Goal: Transaction & Acquisition: Obtain resource

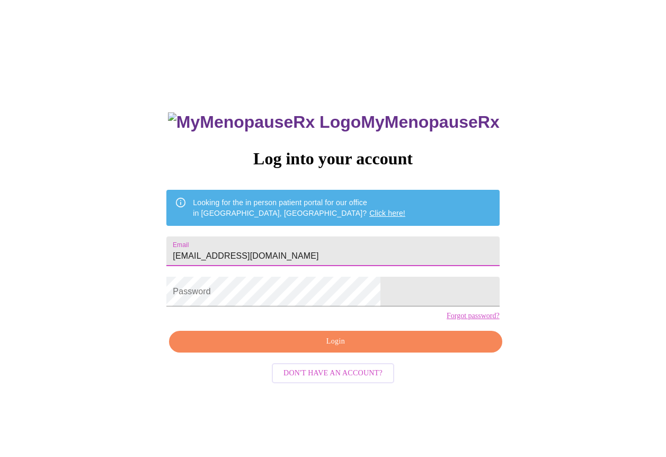
type input "[EMAIL_ADDRESS][DOMAIN_NAME]"
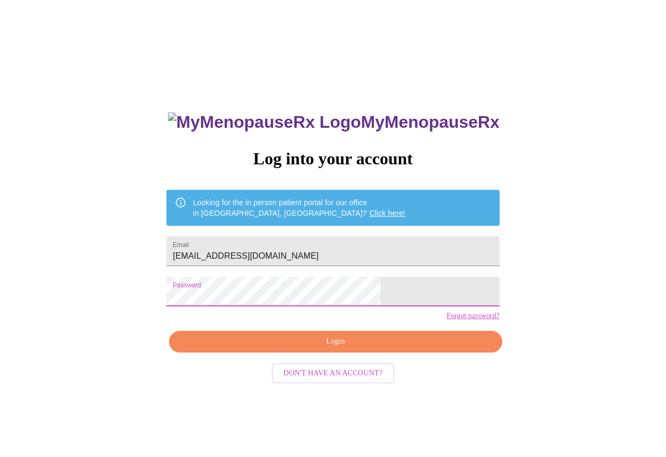
click at [292, 348] on span "Login" at bounding box center [335, 341] width 309 height 13
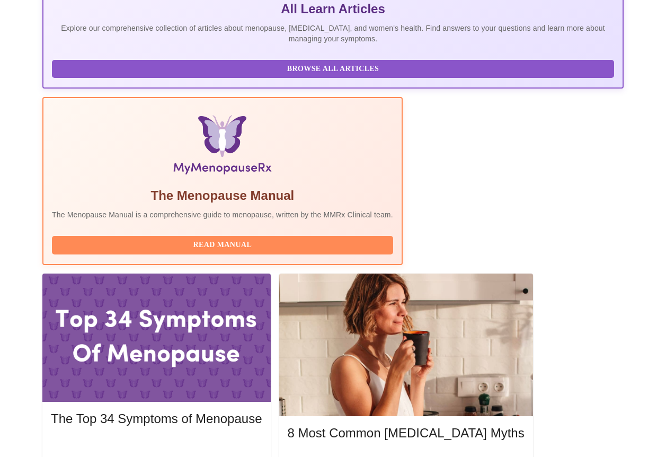
scroll to position [257, 0]
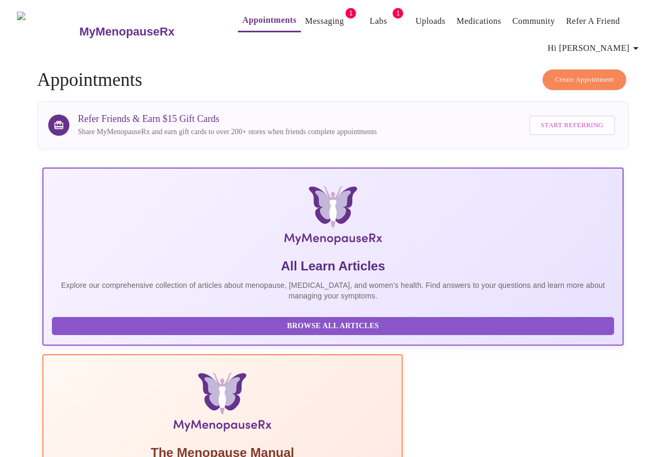
scroll to position [0, 0]
click at [305, 16] on link "Messaging" at bounding box center [324, 21] width 39 height 15
click at [359, 14] on link "Labs" at bounding box center [367, 21] width 17 height 15
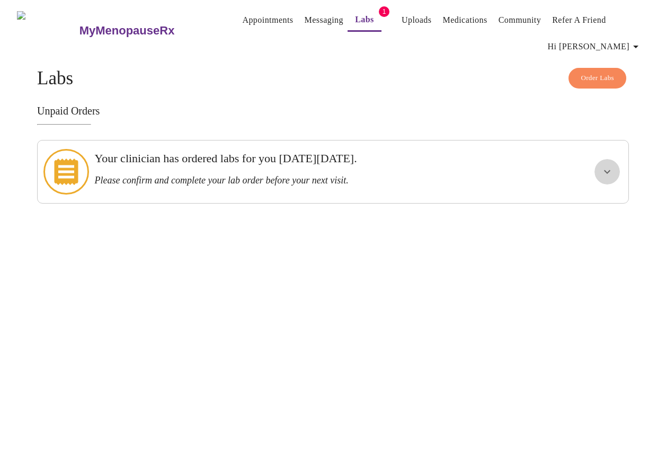
click at [614, 165] on icon "show more" at bounding box center [607, 171] width 13 height 13
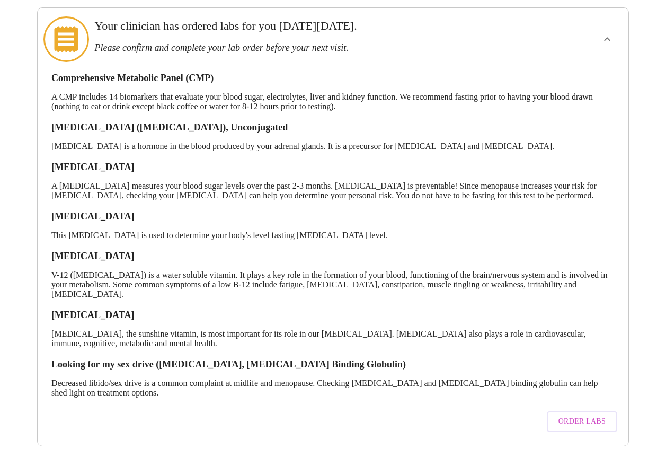
scroll to position [143, 0]
click at [591, 415] on span "Order Labs" at bounding box center [582, 421] width 47 height 13
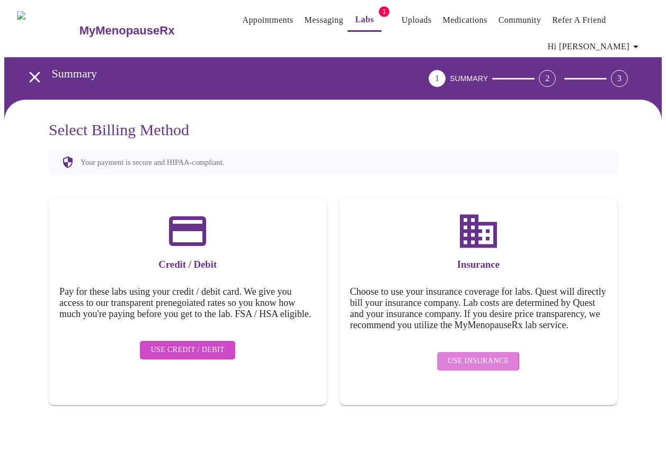
click at [470, 364] on span "Use Insurance" at bounding box center [478, 361] width 61 height 13
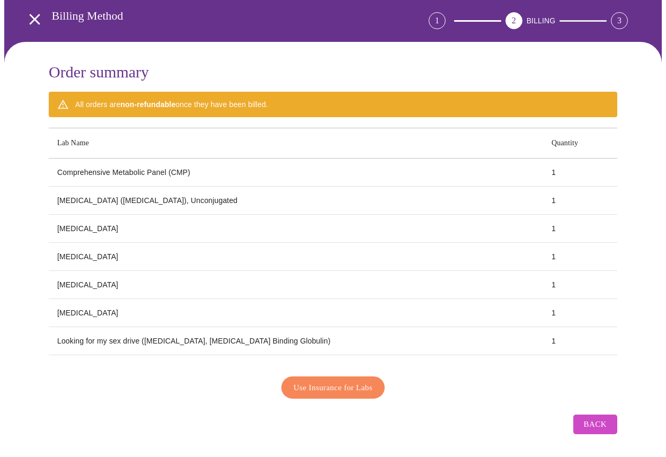
scroll to position [57, 0]
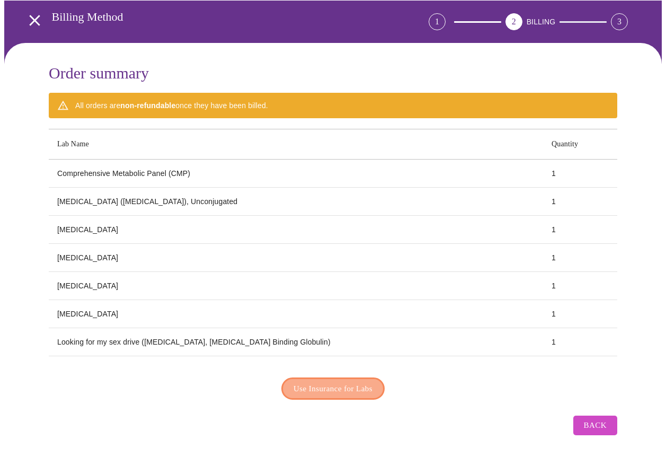
click at [334, 382] on span "Use Insurance for Labs" at bounding box center [333, 389] width 79 height 14
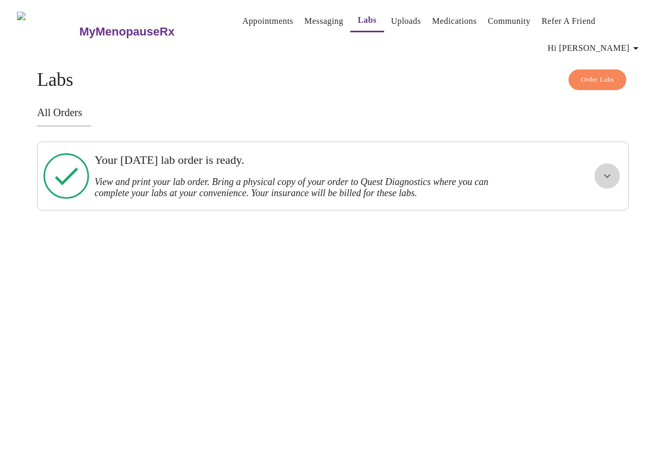
click at [607, 172] on icon "show more" at bounding box center [607, 176] width 13 height 13
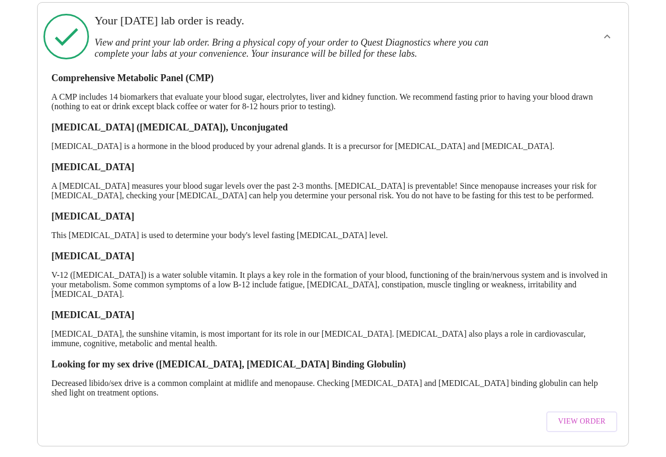
scroll to position [156, 0]
click at [584, 415] on span "View Order" at bounding box center [582, 421] width 48 height 13
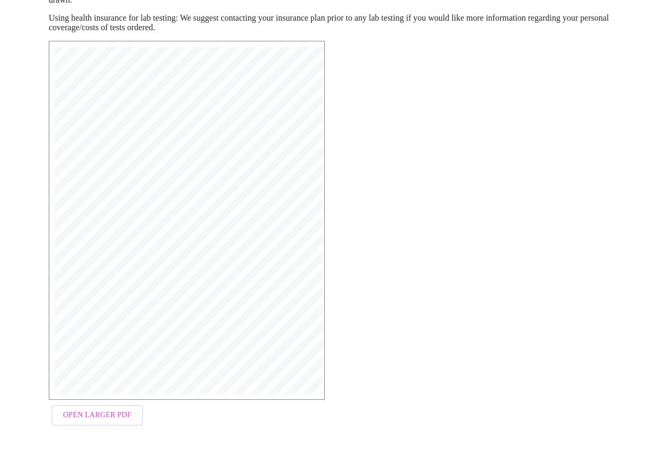
scroll to position [173, 0]
click at [87, 422] on span "Open Larger PDF" at bounding box center [97, 415] width 68 height 13
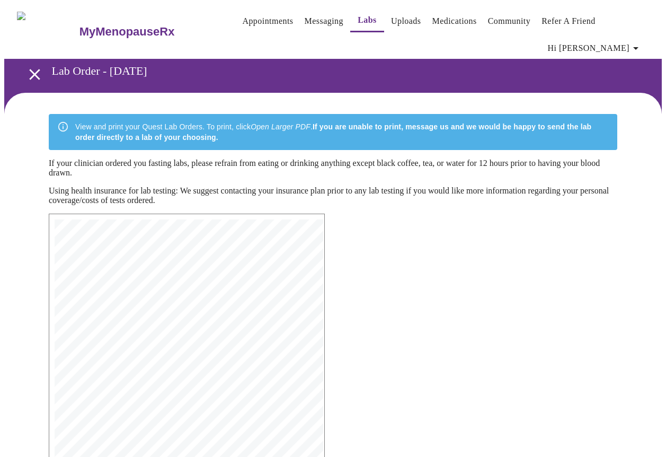
scroll to position [0, 0]
click at [641, 45] on icon "button" at bounding box center [636, 48] width 13 height 13
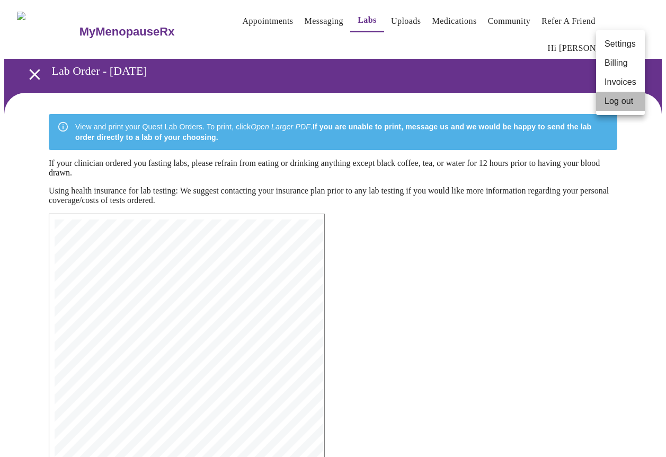
click at [618, 99] on li "Log out" at bounding box center [620, 101] width 49 height 19
